Goal: Task Accomplishment & Management: Use online tool/utility

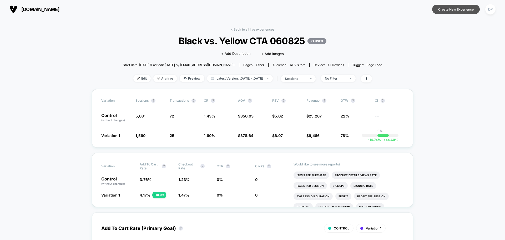
click at [445, 10] on button "Create New Experience" at bounding box center [457, 9] width 48 height 9
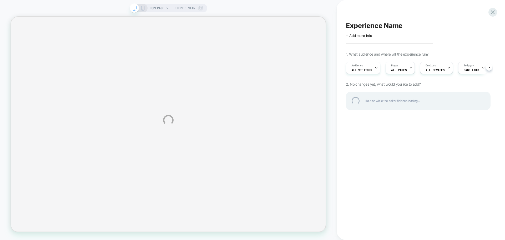
click at [395, 67] on div "HOMEPAGE Theme: MAIN Experience Name Click to edit experience details + Add mor…" at bounding box center [252, 120] width 505 height 240
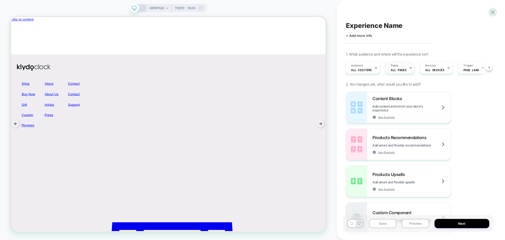
click at [401, 71] on span "ALL PAGES" at bounding box center [399, 70] width 16 height 4
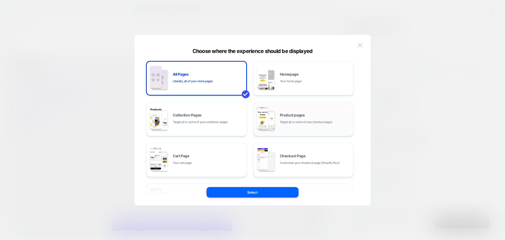
click at [298, 117] on div "Product pages Target all or some of your product pages" at bounding box center [315, 118] width 71 height 11
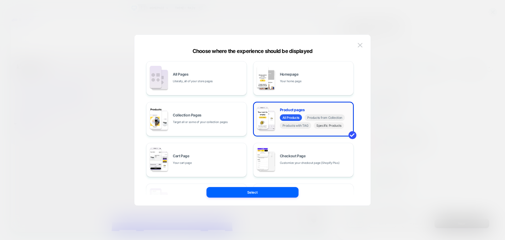
click at [329, 126] on span "Specific Products" at bounding box center [329, 125] width 30 height 7
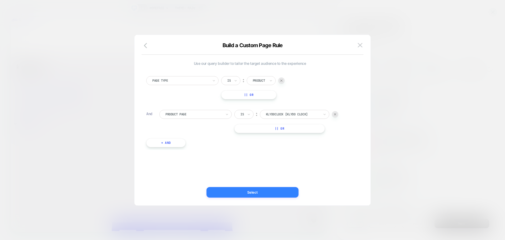
click at [255, 192] on button "Select" at bounding box center [253, 192] width 92 height 11
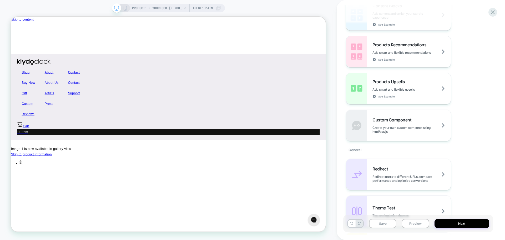
scroll to position [105, 0]
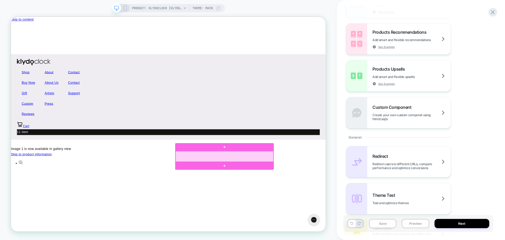
click at [314, 204] on div at bounding box center [296, 203] width 131 height 14
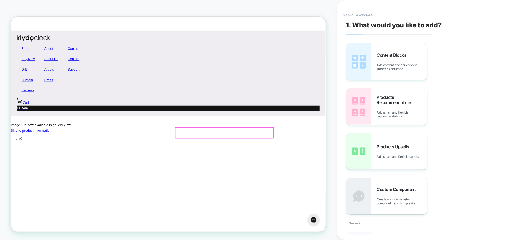
scroll to position [34, 0]
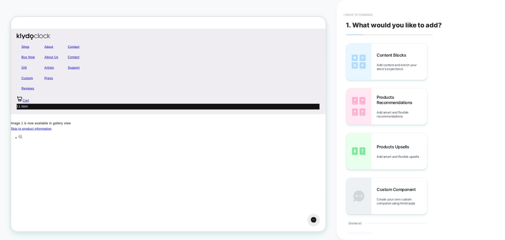
click at [356, 15] on button "< Back to changes" at bounding box center [358, 15] width 35 height 8
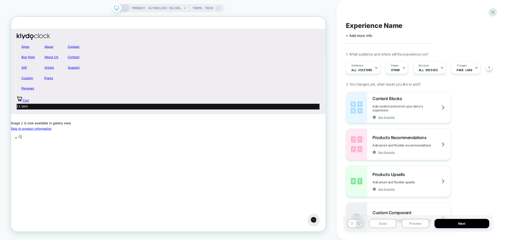
scroll to position [0, 0]
drag, startPoint x: 272, startPoint y: 57, endPoint x: 189, endPoint y: 74, distance: 84.9
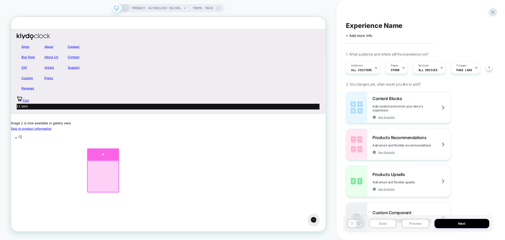
click at [142, 202] on div at bounding box center [134, 200] width 43 height 16
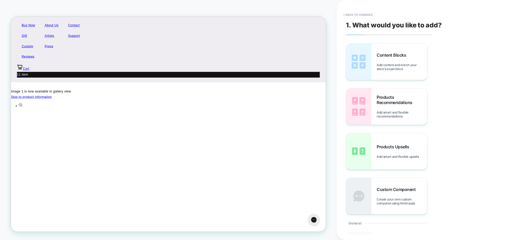
scroll to position [83, 0]
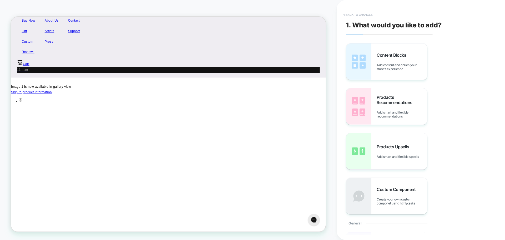
click at [355, 17] on button "< Back to changes" at bounding box center [358, 15] width 35 height 8
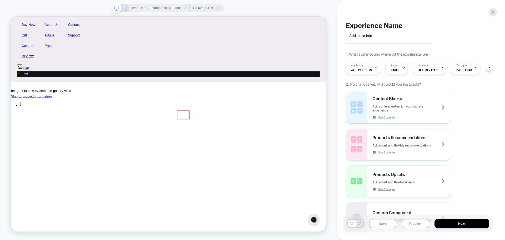
scroll to position [79, 0]
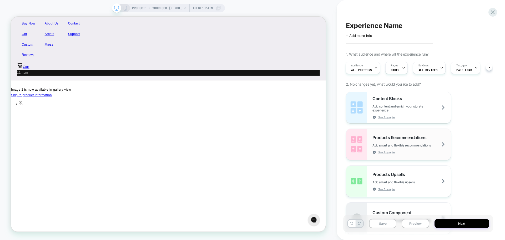
click at [418, 140] on div "Products Recommendations Add smart and flexible recommendations See Example" at bounding box center [412, 144] width 78 height 19
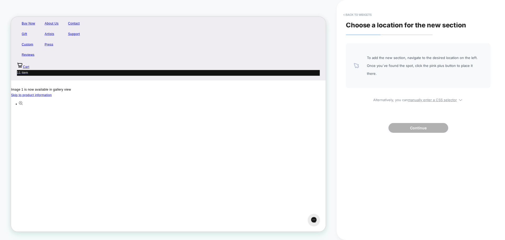
drag, startPoint x: 385, startPoint y: 59, endPoint x: 433, endPoint y: 64, distance: 48.5
click at [433, 64] on span "To add the new section, navigate to the desired location on the left. Once you`…" at bounding box center [425, 66] width 116 height 24
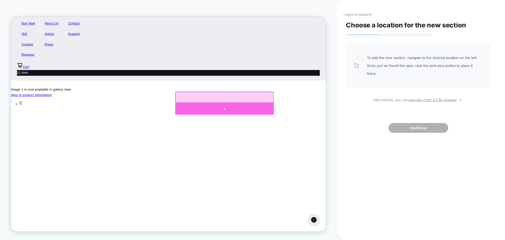
click at [283, 138] on div at bounding box center [296, 139] width 132 height 16
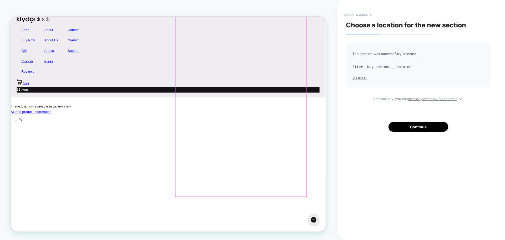
scroll to position [56, 0]
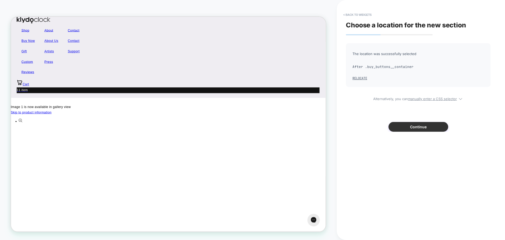
click at [426, 126] on button "Continue" at bounding box center [419, 127] width 60 height 10
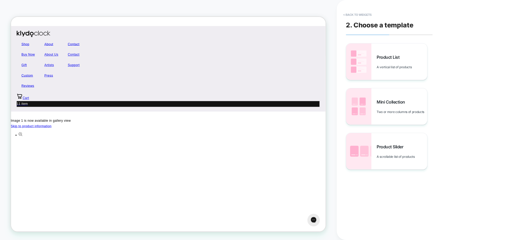
scroll to position [37, 0]
click at [350, 15] on button "< Back to widgets" at bounding box center [358, 15] width 34 height 8
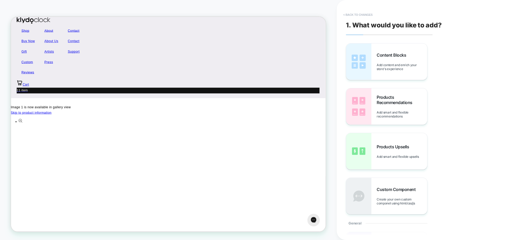
scroll to position [56, 0]
click at [403, 149] on span "Products Upsells" at bounding box center [394, 146] width 35 height 5
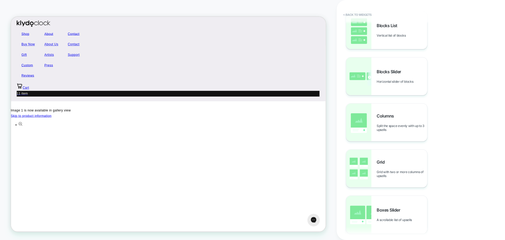
scroll to position [52, 0]
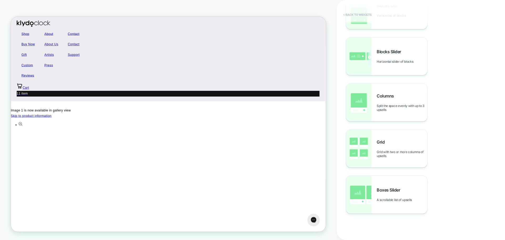
click at [348, 16] on button "< Back to widgets" at bounding box center [358, 15] width 34 height 8
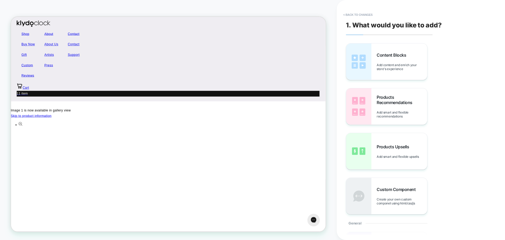
scroll to position [55, 0]
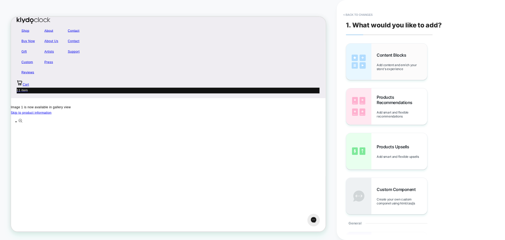
click at [384, 64] on span "Add content and enrich your store's experience" at bounding box center [402, 67] width 51 height 8
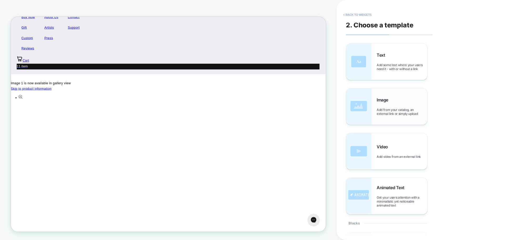
scroll to position [90, 0]
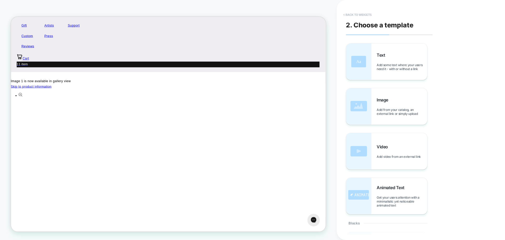
click at [355, 16] on button "< Back to widgets" at bounding box center [358, 15] width 34 height 8
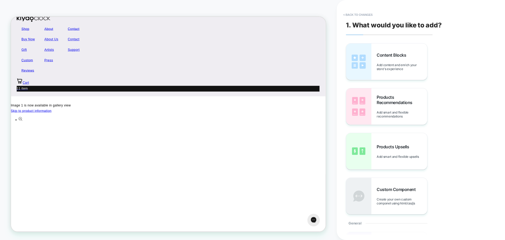
scroll to position [55, 0]
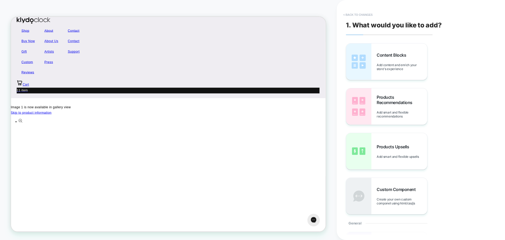
click at [360, 14] on button "< Back to changes" at bounding box center [358, 15] width 35 height 8
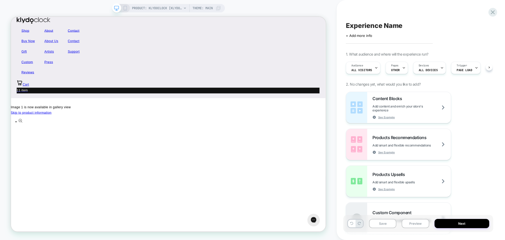
scroll to position [0, 0]
click at [497, 12] on div at bounding box center [493, 12] width 11 height 11
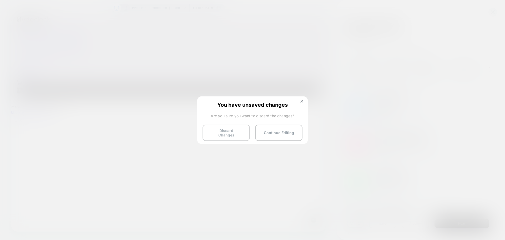
click at [230, 129] on button "Discard Changes" at bounding box center [226, 133] width 47 height 16
